Goal: Task Accomplishment & Management: Complete application form

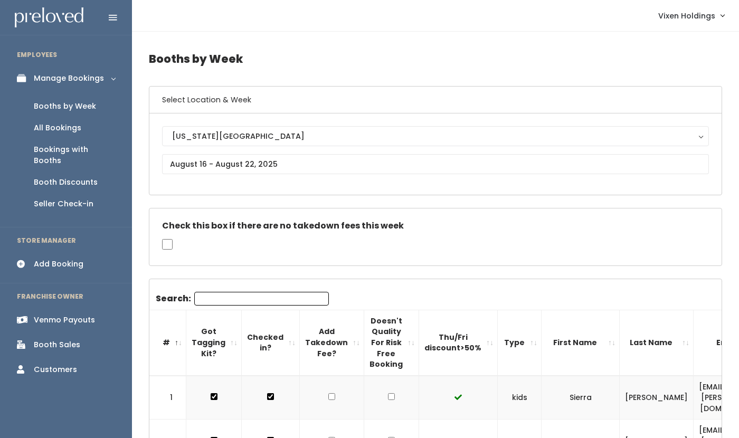
scroll to position [0, 92]
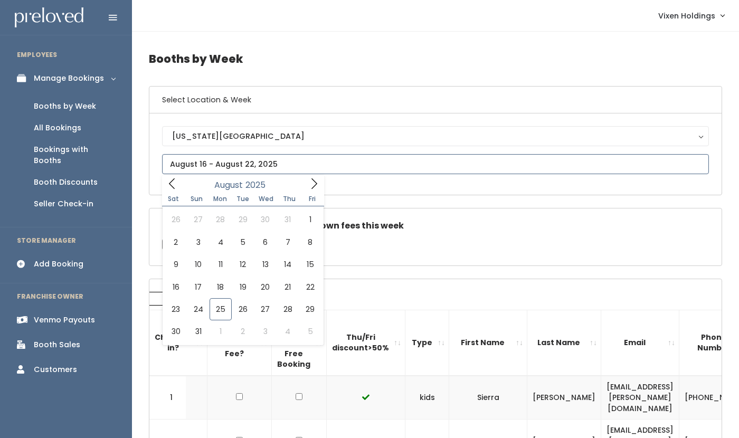
click at [228, 157] on input "text" at bounding box center [435, 164] width 547 height 20
type input "August 30 to September 5"
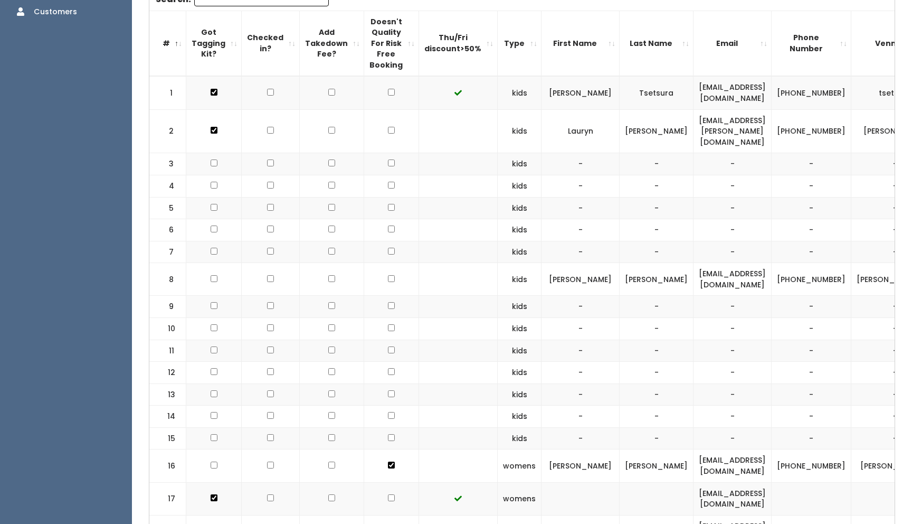
scroll to position [404, 0]
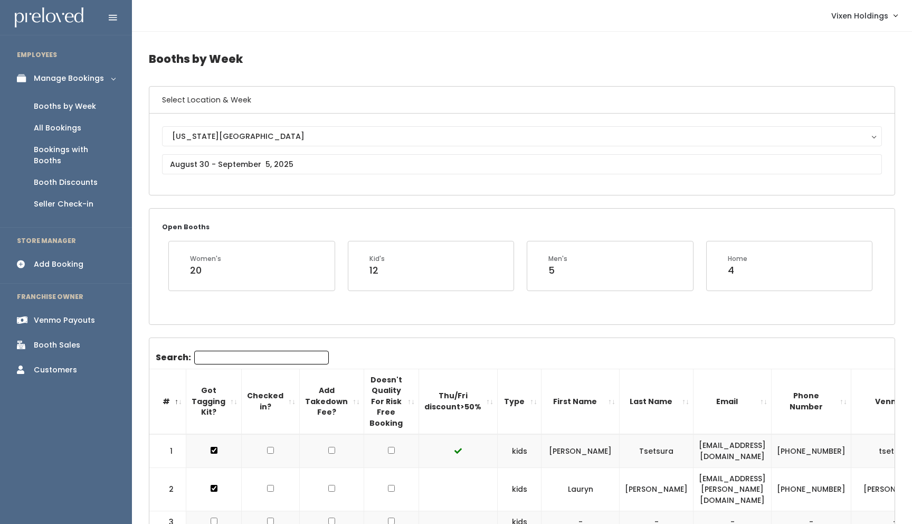
click at [234, 354] on input "Search:" at bounding box center [261, 358] width 135 height 14
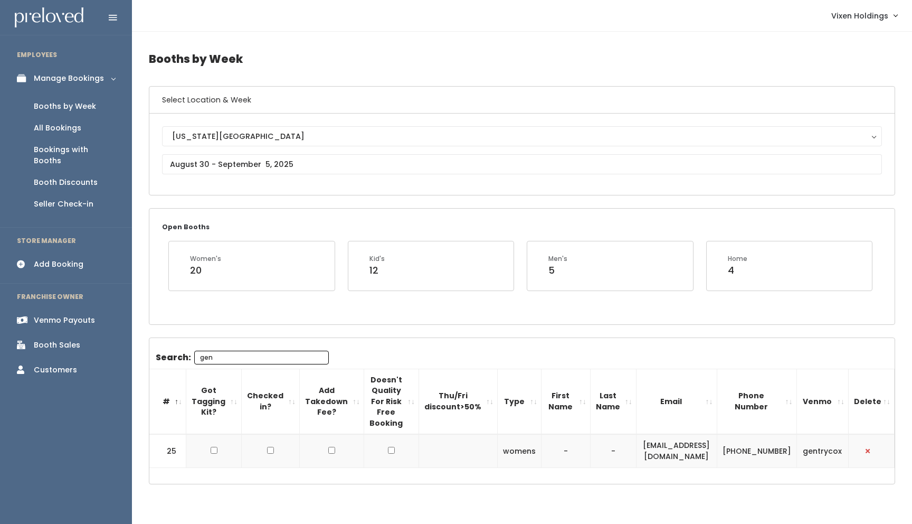
type input "gen"
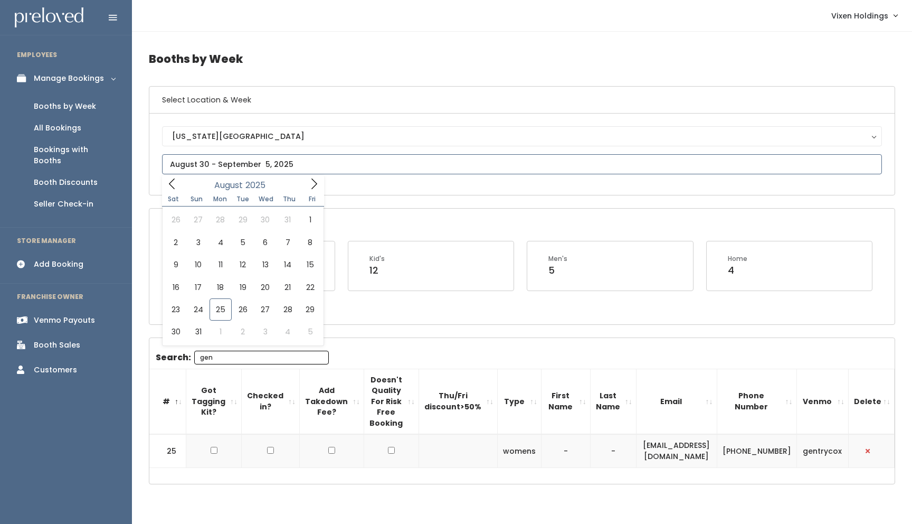
click at [243, 165] on input "text" at bounding box center [522, 164] width 720 height 20
click at [314, 185] on icon at bounding box center [314, 184] width 12 height 12
type input "September 6 to September 12"
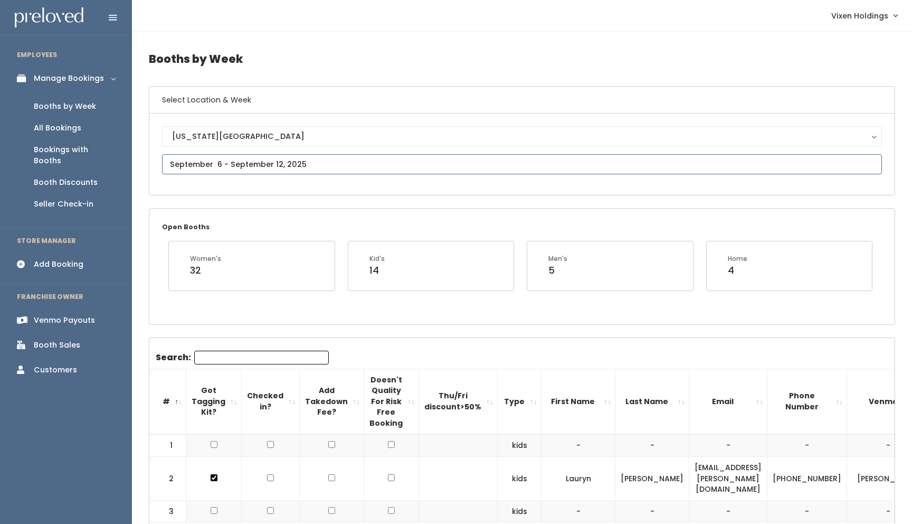
click at [234, 163] on input "text" at bounding box center [522, 164] width 720 height 20
click at [172, 185] on icon at bounding box center [172, 184] width 12 height 12
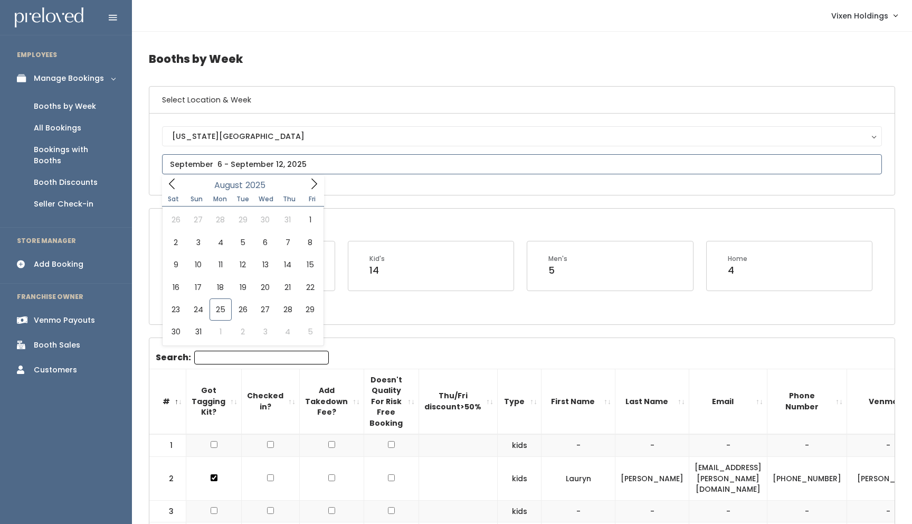
click at [317, 184] on icon at bounding box center [315, 183] width 6 height 11
type input "August 30 to September 5"
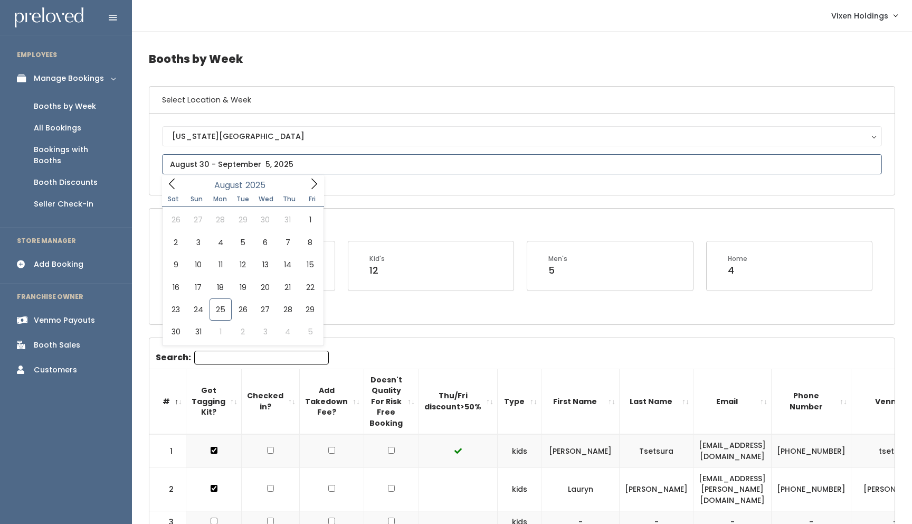
click at [239, 165] on input "text" at bounding box center [522, 164] width 720 height 20
click at [316, 184] on icon at bounding box center [315, 183] width 6 height 11
click at [195, 165] on input "text" at bounding box center [522, 164] width 720 height 20
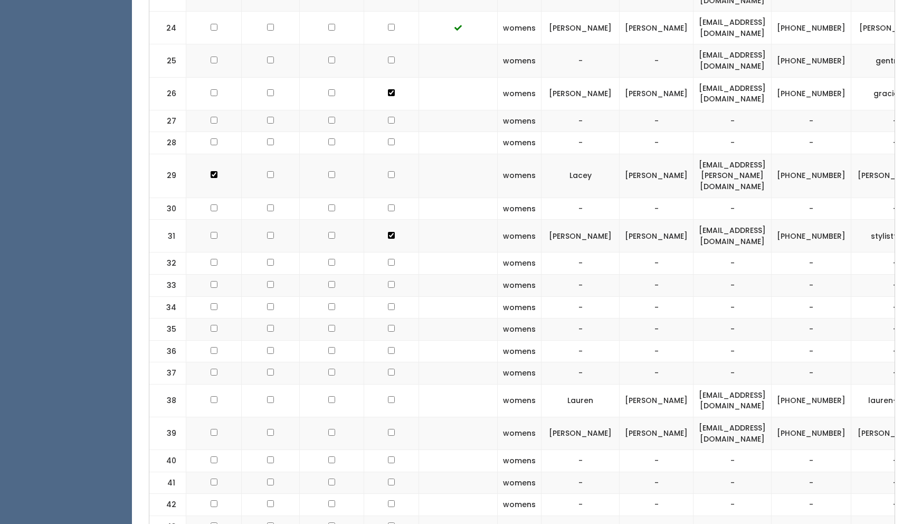
scroll to position [0, 79]
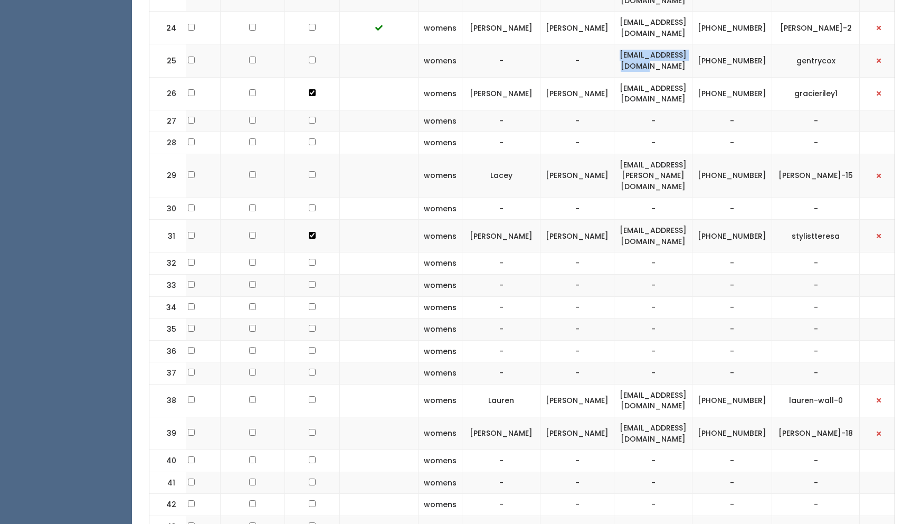
drag, startPoint x: 708, startPoint y: 27, endPoint x: 608, endPoint y: 30, distance: 99.3
click at [615, 44] on td "[EMAIL_ADDRESS][DOMAIN_NAME]" at bounding box center [654, 60] width 78 height 33
copy td "[EMAIL_ADDRESS][DOMAIN_NAME]"
drag, startPoint x: 763, startPoint y: 36, endPoint x: 727, endPoint y: 28, distance: 36.8
click at [727, 44] on td "[PHONE_NUMBER]" at bounding box center [733, 60] width 80 height 33
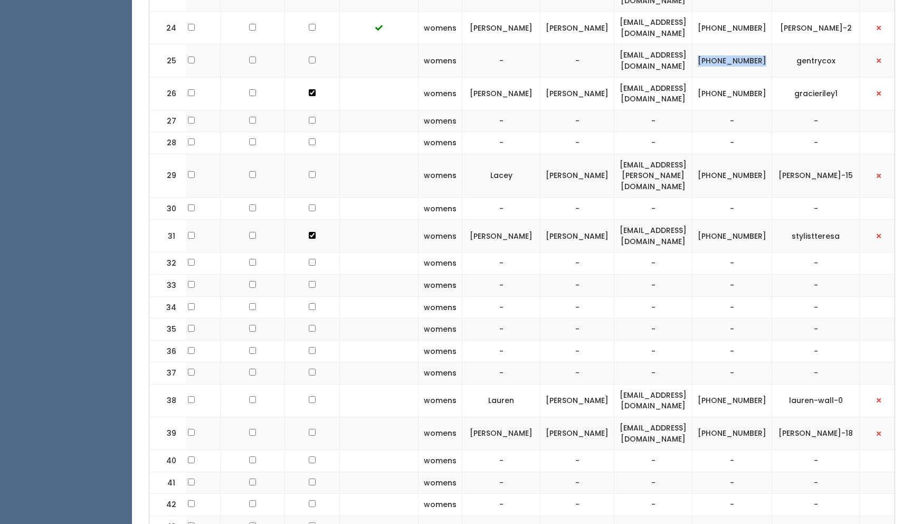
copy td "[PHONE_NUMBER]"
drag, startPoint x: 837, startPoint y: 27, endPoint x: 787, endPoint y: 29, distance: 50.2
click at [787, 44] on td "gentrycox" at bounding box center [816, 60] width 88 height 33
copy td "gentrycox"
click at [877, 58] on span "button" at bounding box center [879, 61] width 4 height 6
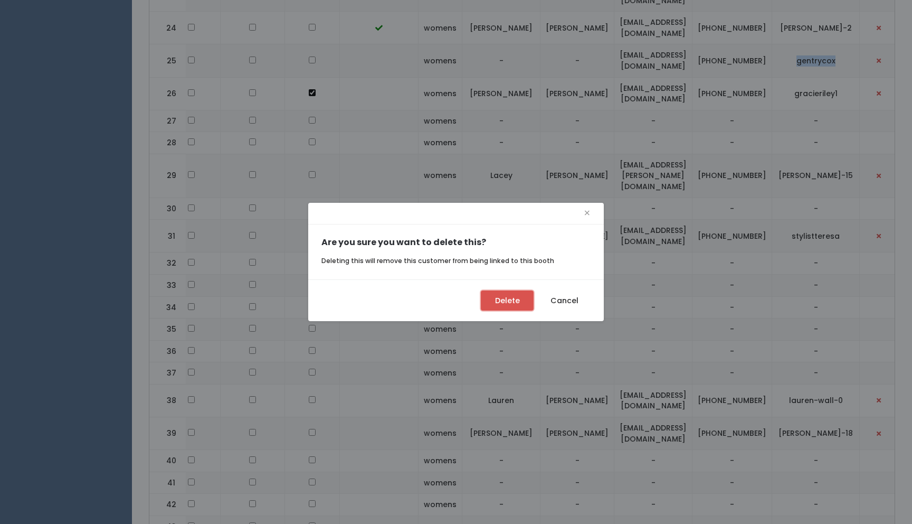
click at [505, 303] on button "Delete" at bounding box center [507, 300] width 53 height 20
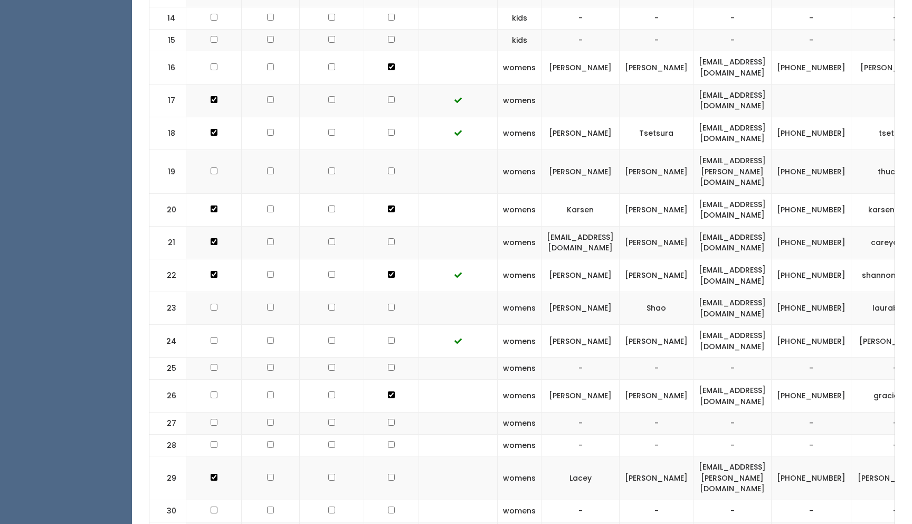
scroll to position [23, 0]
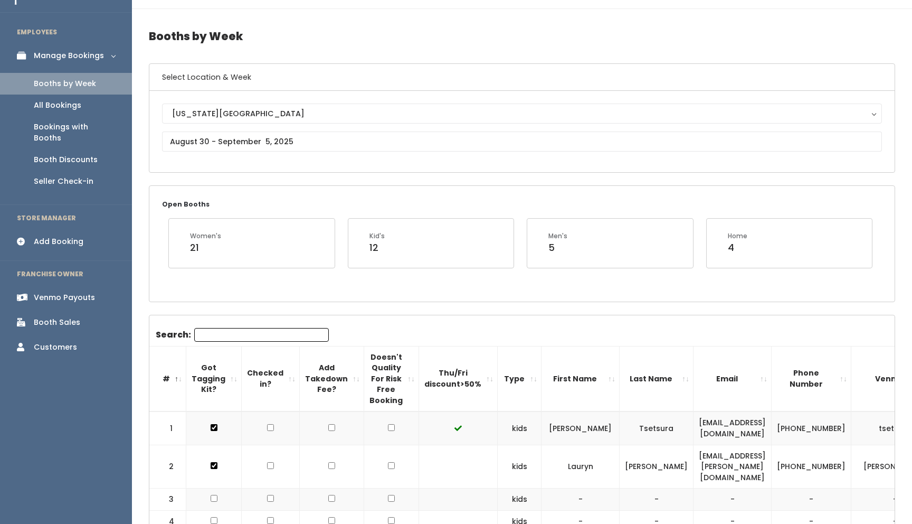
click at [62, 236] on div "Add Booking" at bounding box center [59, 241] width 50 height 11
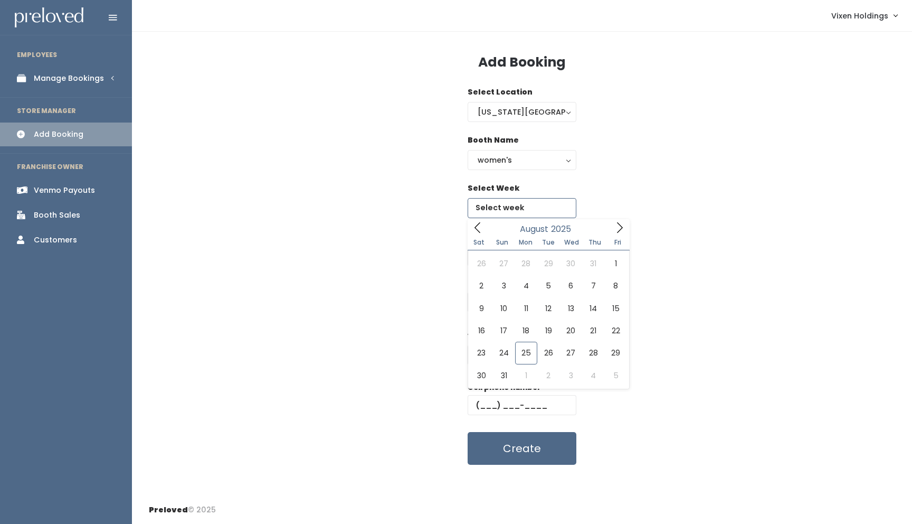
click at [517, 211] on input "text" at bounding box center [522, 208] width 109 height 20
click at [615, 225] on icon at bounding box center [620, 228] width 12 height 12
type input "September 20 to September 26"
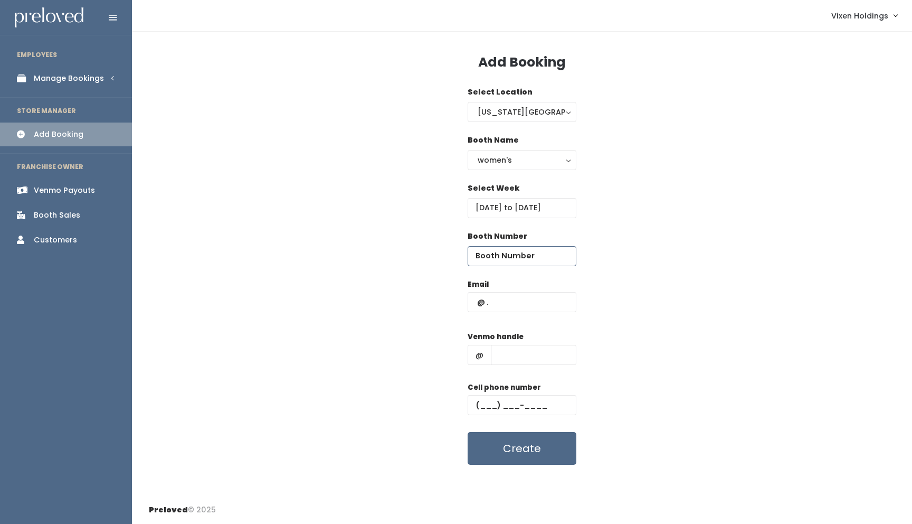
click at [508, 255] on input "number" at bounding box center [522, 256] width 109 height 20
type input "20"
click at [473, 303] on input "text" at bounding box center [522, 302] width 109 height 20
click at [471, 302] on input "text" at bounding box center [522, 302] width 109 height 20
paste input "[EMAIL_ADDRESS][DOMAIN_NAME]"
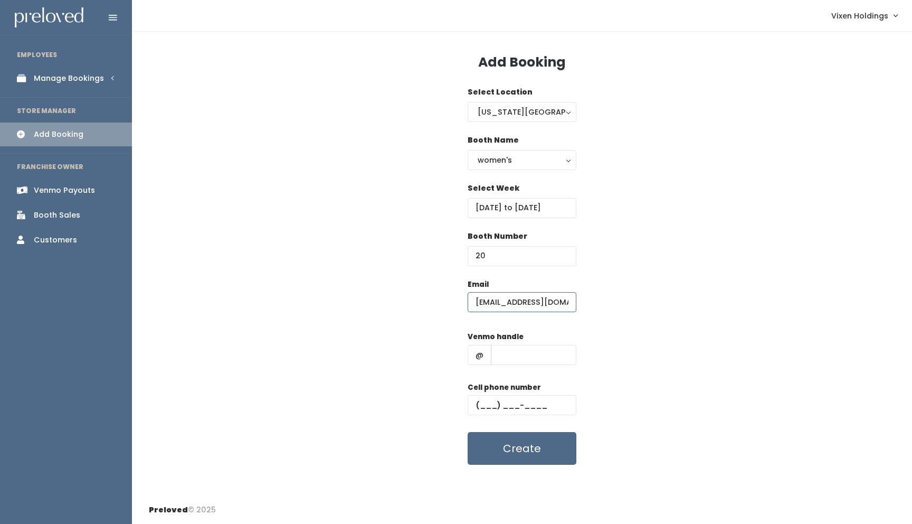
scroll to position [0, 1]
type input "[EMAIL_ADDRESS][DOMAIN_NAME]"
click at [476, 399] on input "text" at bounding box center [522, 405] width 109 height 20
paste input "[PHONE_NUMBER]"
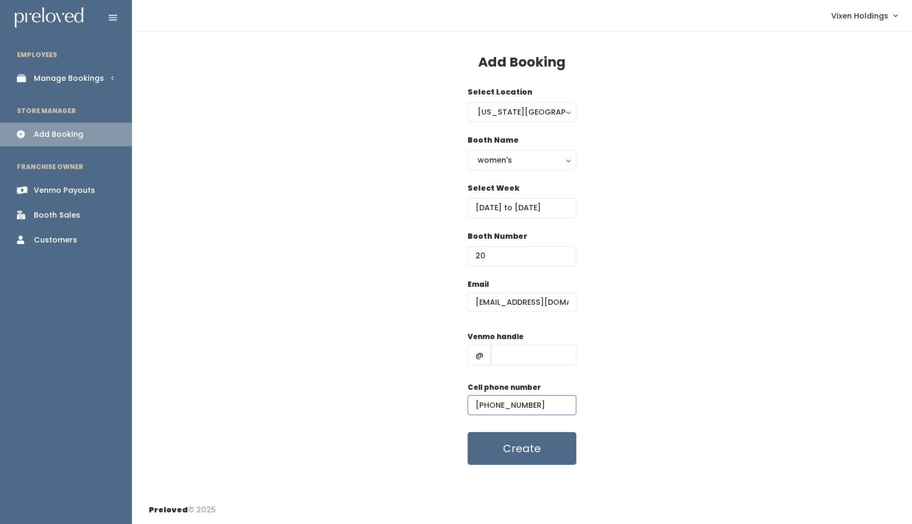
type input "[PHONE_NUMBER]"
click at [506, 355] on input "text" at bounding box center [534, 355] width 86 height 20
paste input "gentrycox"
type input "gentrycox"
click at [524, 457] on button "Create" at bounding box center [522, 448] width 109 height 33
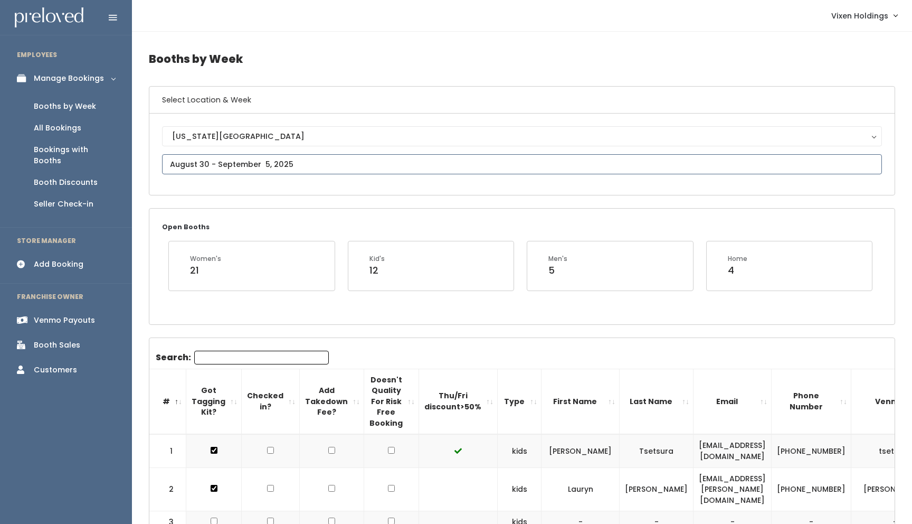
click at [255, 165] on input "text" at bounding box center [522, 164] width 720 height 20
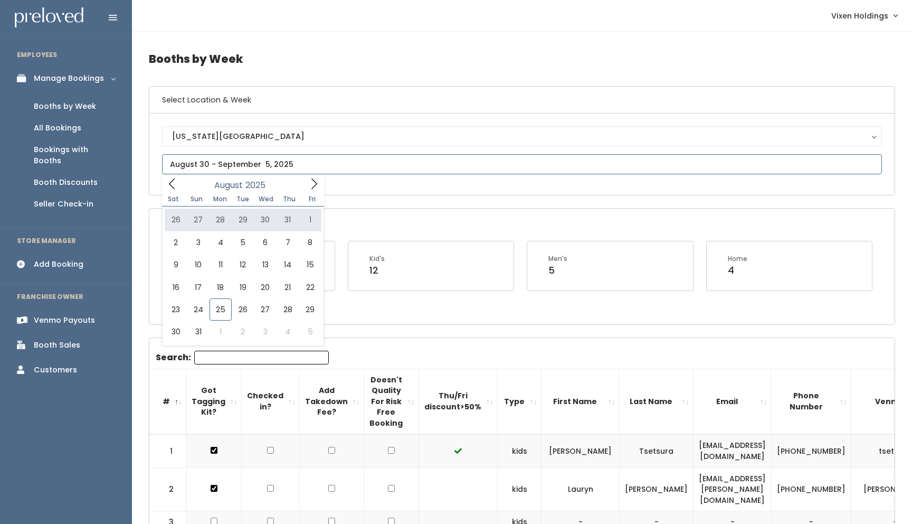
click at [314, 186] on icon at bounding box center [315, 183] width 6 height 11
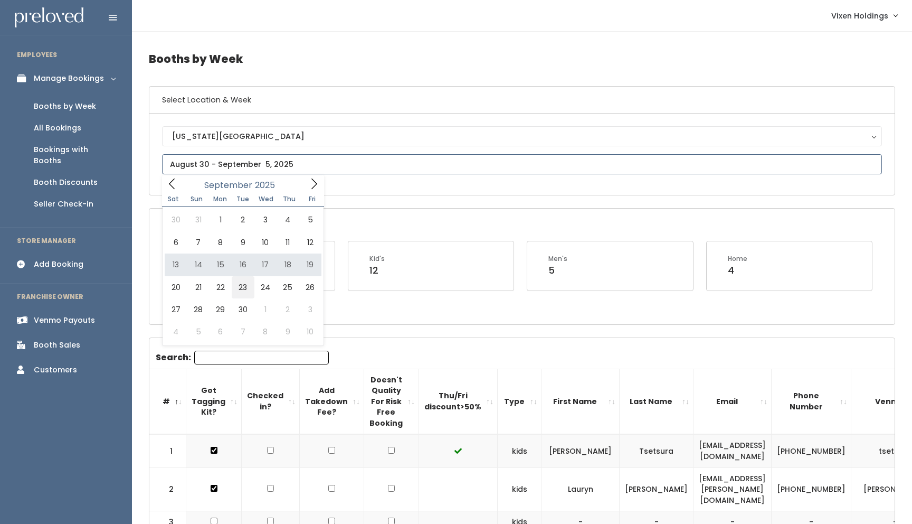
type input "[DATE] to [DATE]"
